Goal: Information Seeking & Learning: Learn about a topic

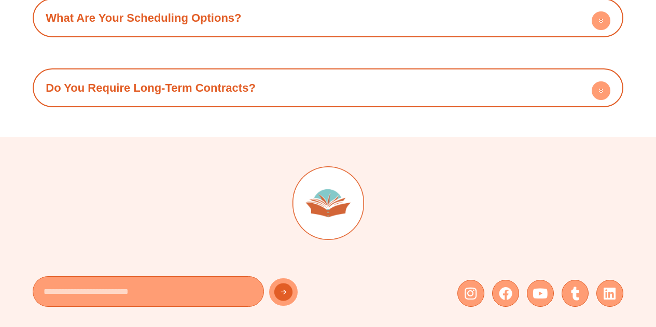
scroll to position [3825, 0]
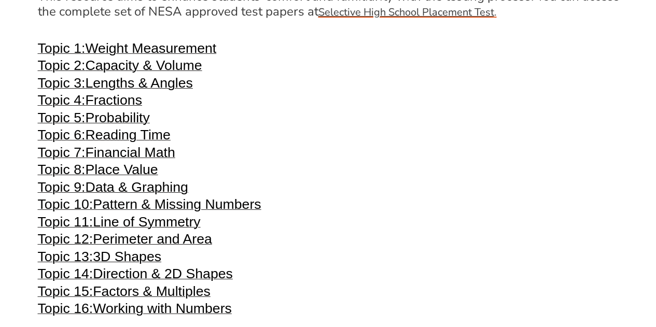
scroll to position [2133, 0]
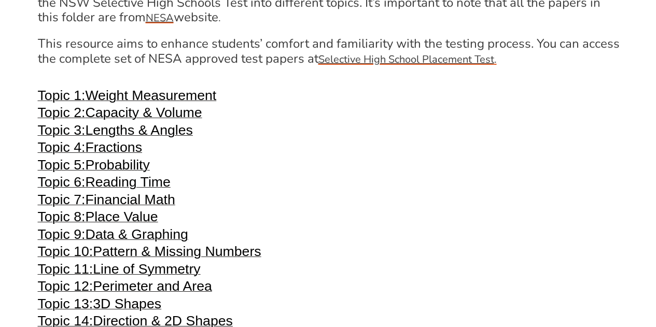
scroll to position [2064, 0]
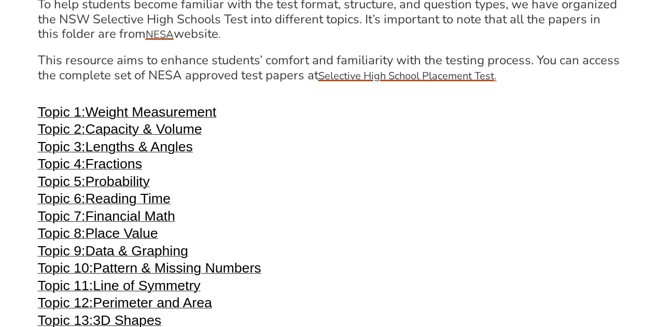
click at [481, 120] on h3 "Topic 1: Weight Measurement" at bounding box center [328, 113] width 580 height 12
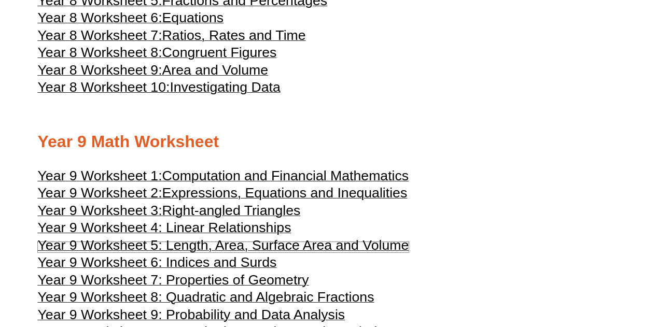
scroll to position [2837, 0]
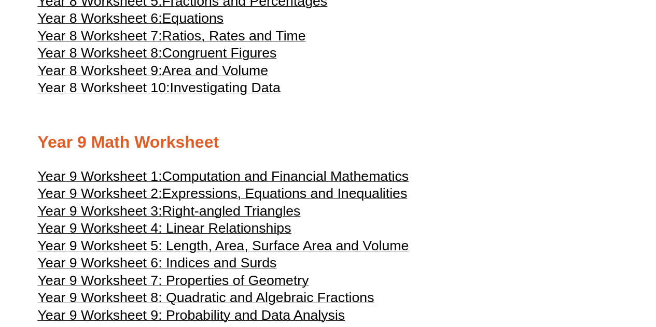
click at [249, 78] on span "Area and Volume" at bounding box center [215, 71] width 106 height 16
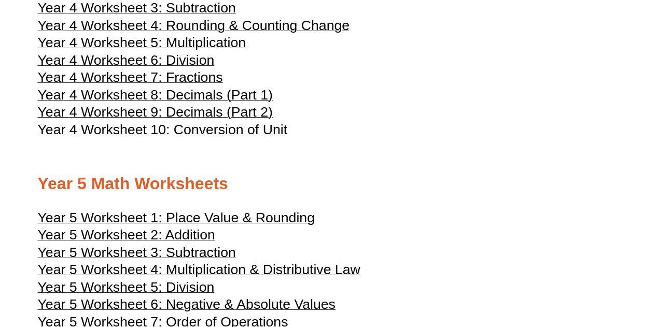
scroll to position [1436, 0]
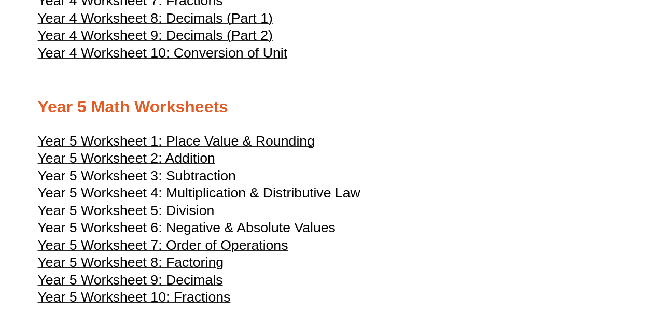
click at [186, 61] on span "Year 4 Worksheet 10: Conversion of Unit" at bounding box center [163, 53] width 250 height 16
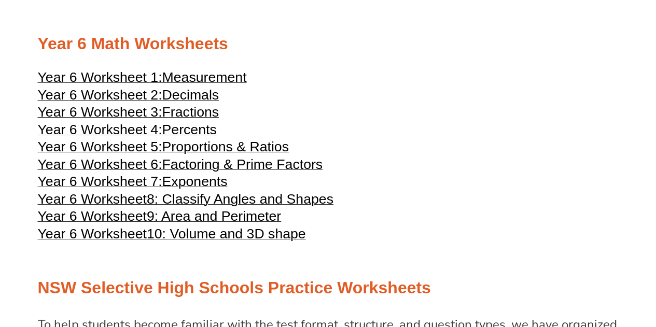
scroll to position [1747, 0]
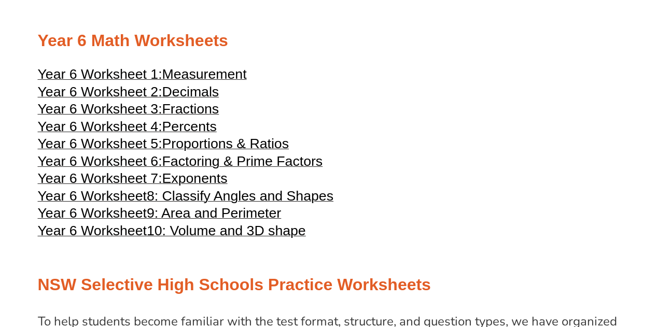
click at [216, 82] on span "Measurement" at bounding box center [204, 74] width 84 height 16
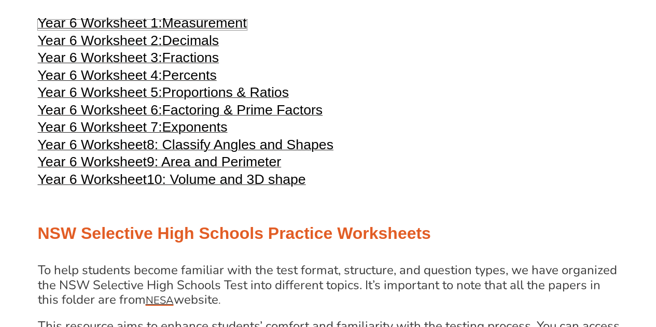
scroll to position [1798, 0]
click at [256, 169] on span "9: Area and Perimeter" at bounding box center [214, 161] width 134 height 16
click at [218, 187] on span "10: Volume and 3D shape" at bounding box center [226, 179] width 159 height 16
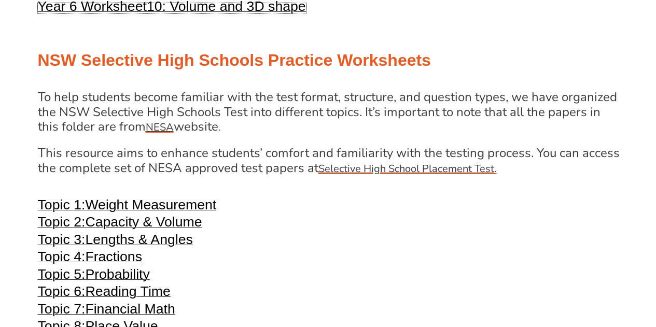
scroll to position [2109, 0]
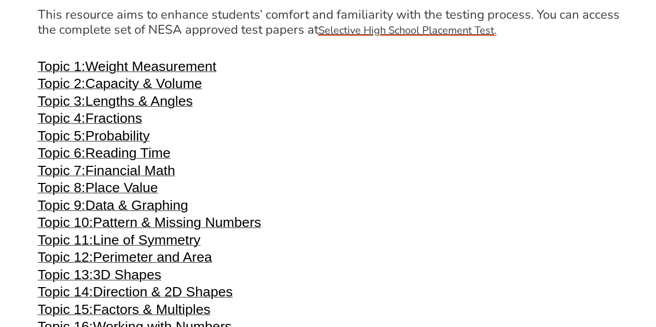
click at [168, 74] on span "Weight Measurement" at bounding box center [150, 67] width 131 height 16
click at [134, 91] on span "Capacity & Volume" at bounding box center [143, 84] width 117 height 16
click at [164, 109] on span "Lengths & Angles" at bounding box center [138, 101] width 107 height 16
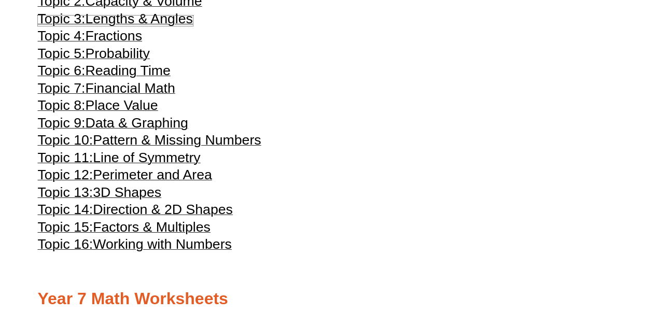
scroll to position [2213, 0]
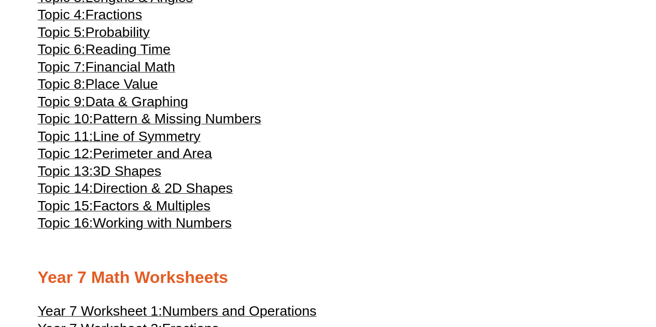
click at [128, 161] on span "Perimeter and Area" at bounding box center [152, 154] width 119 height 16
click at [140, 179] on span "3D Shapes" at bounding box center [127, 171] width 68 height 16
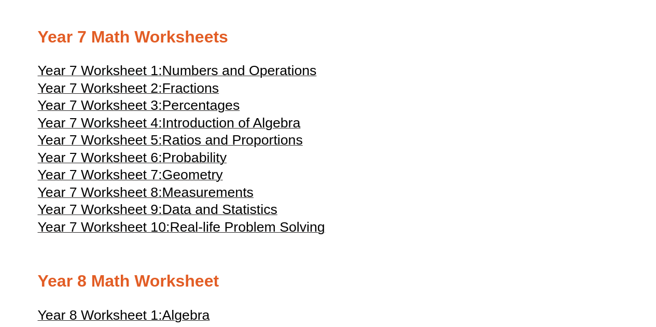
scroll to position [2455, 0]
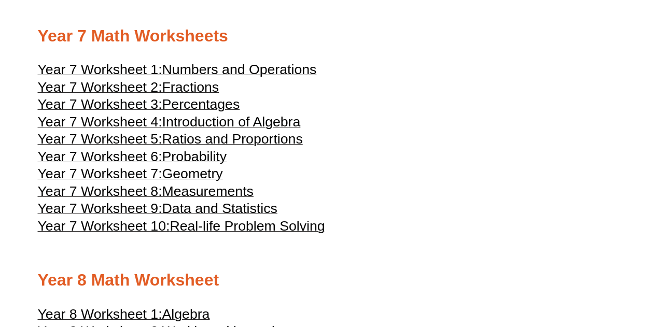
click at [202, 199] on span "Measurements" at bounding box center [207, 191] width 91 height 16
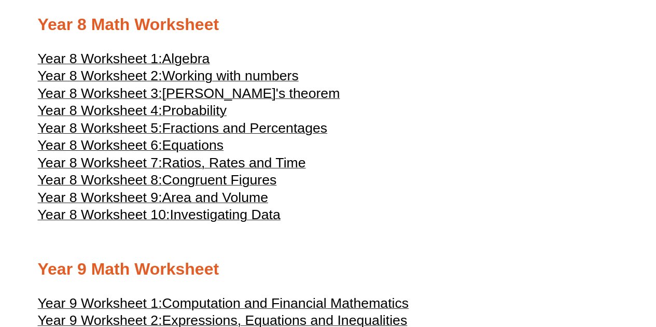
scroll to position [2714, 0]
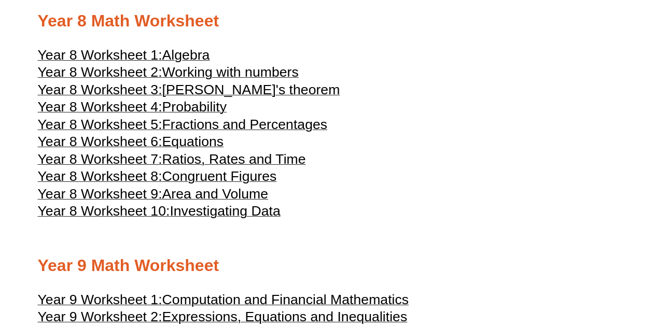
click at [254, 202] on span "Area and Volume" at bounding box center [215, 194] width 106 height 16
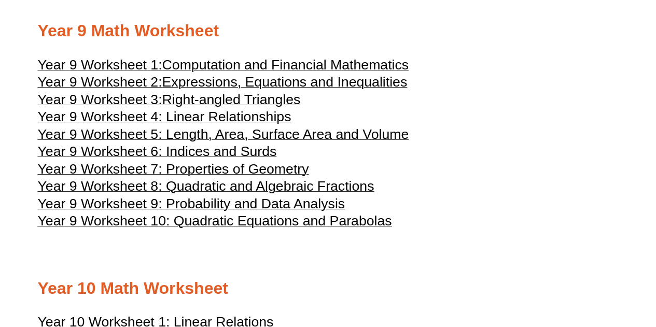
scroll to position [2956, 0]
